Goal: Information Seeking & Learning: Learn about a topic

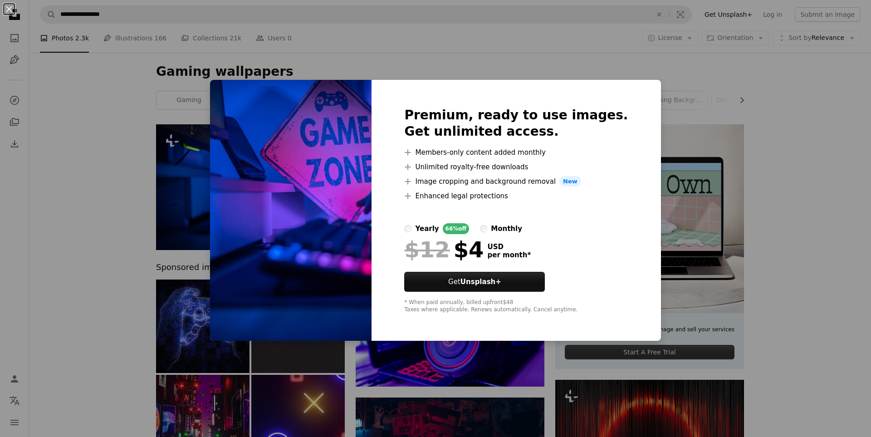
click at [730, 69] on div "An X shape Premium, ready to use images. Get unlimited access. A plus sign Memb…" at bounding box center [435, 218] width 871 height 437
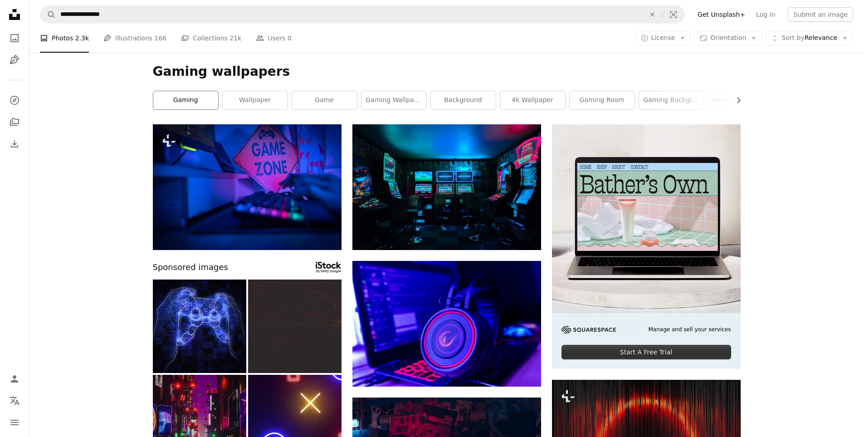
click at [195, 101] on link "gaming" at bounding box center [185, 100] width 65 height 18
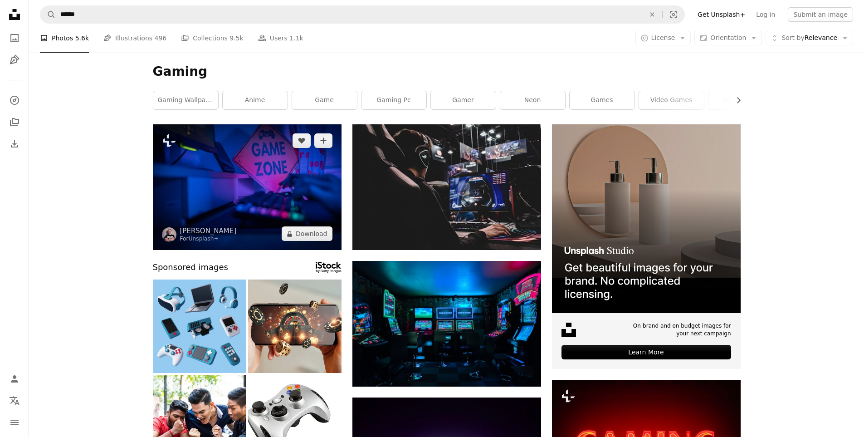
click at [218, 178] on img at bounding box center [247, 187] width 189 height 126
